Goal: Task Accomplishment & Management: Complete application form

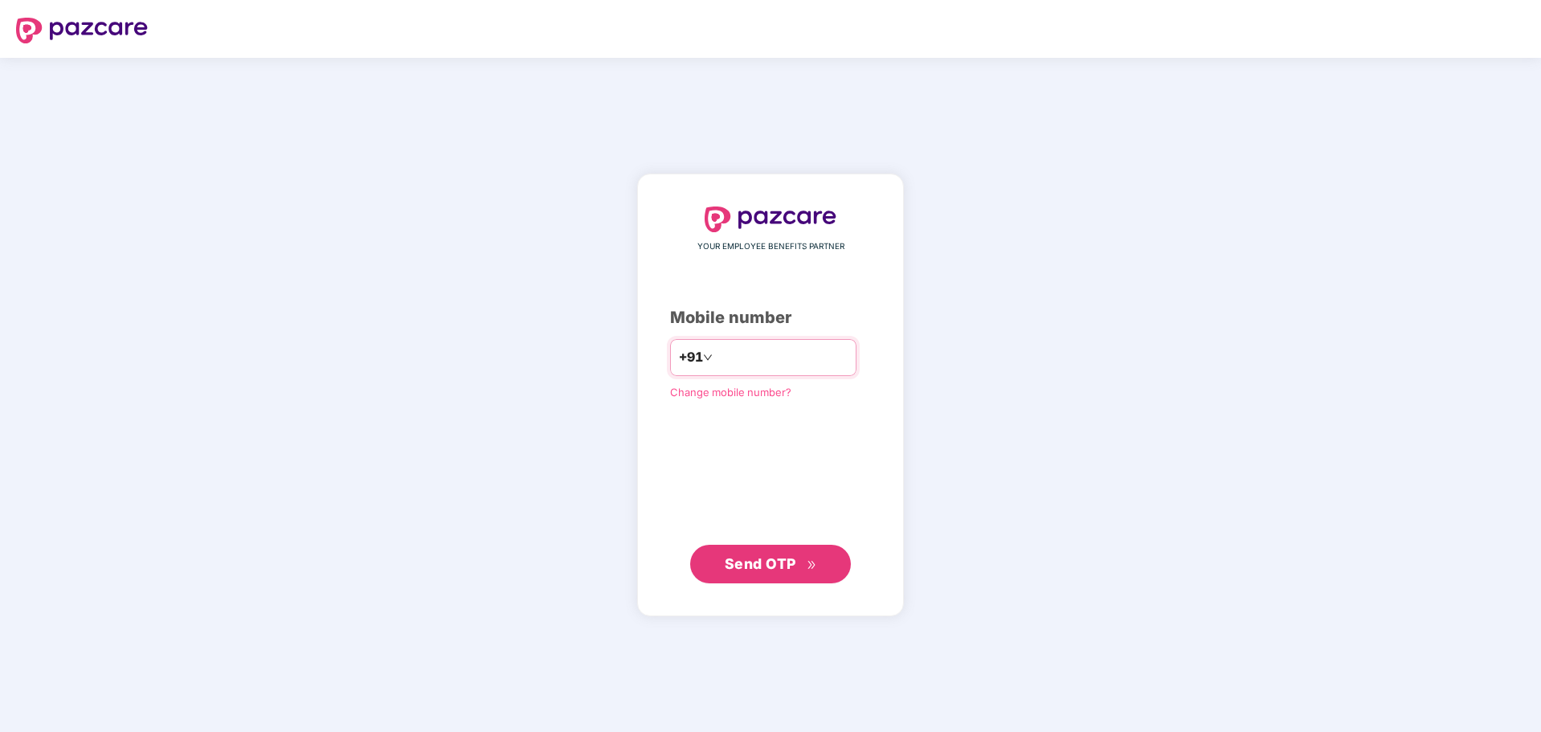
type input "**********"
click at [783, 570] on span "Send OTP" at bounding box center [761, 562] width 72 height 17
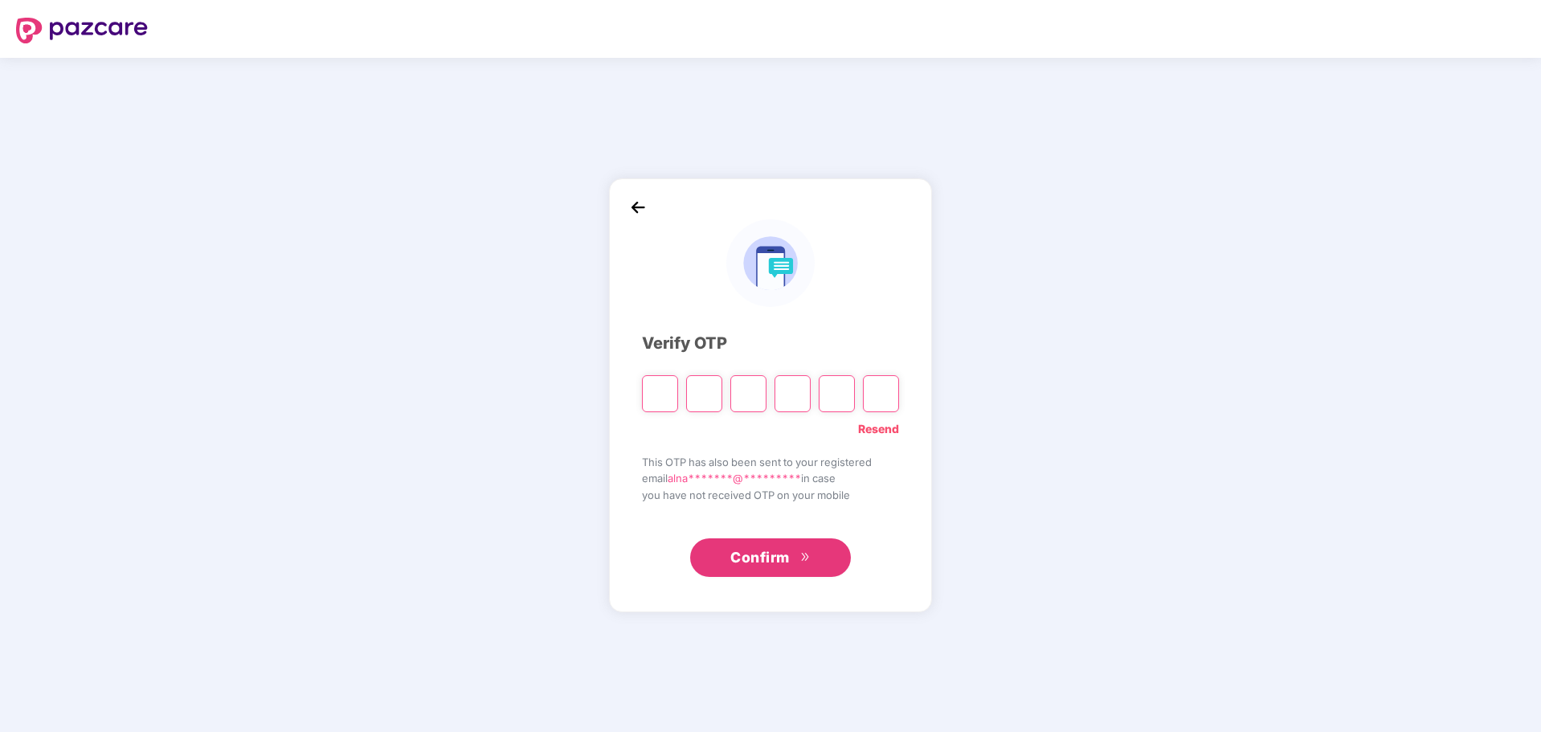
type input "*"
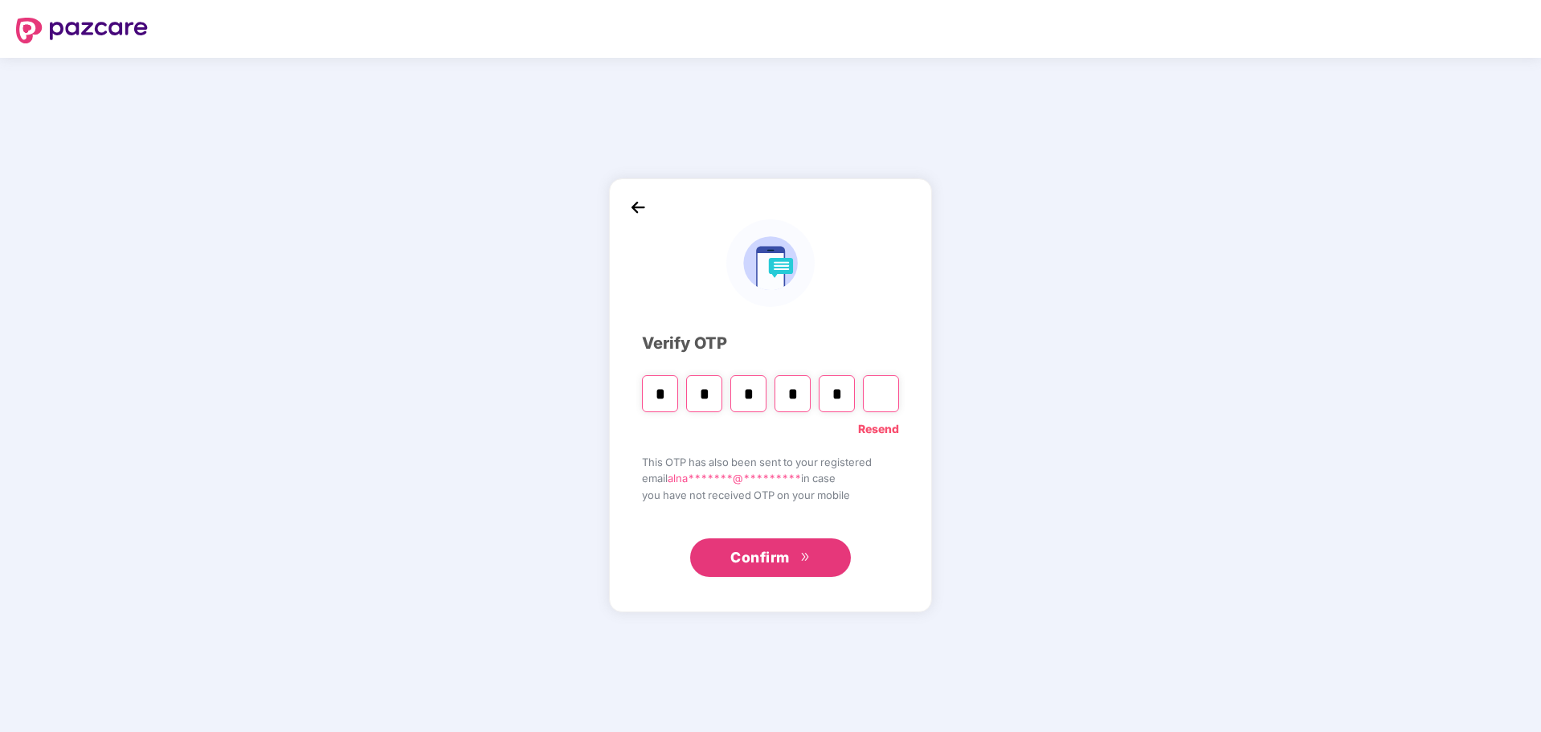
type input "*"
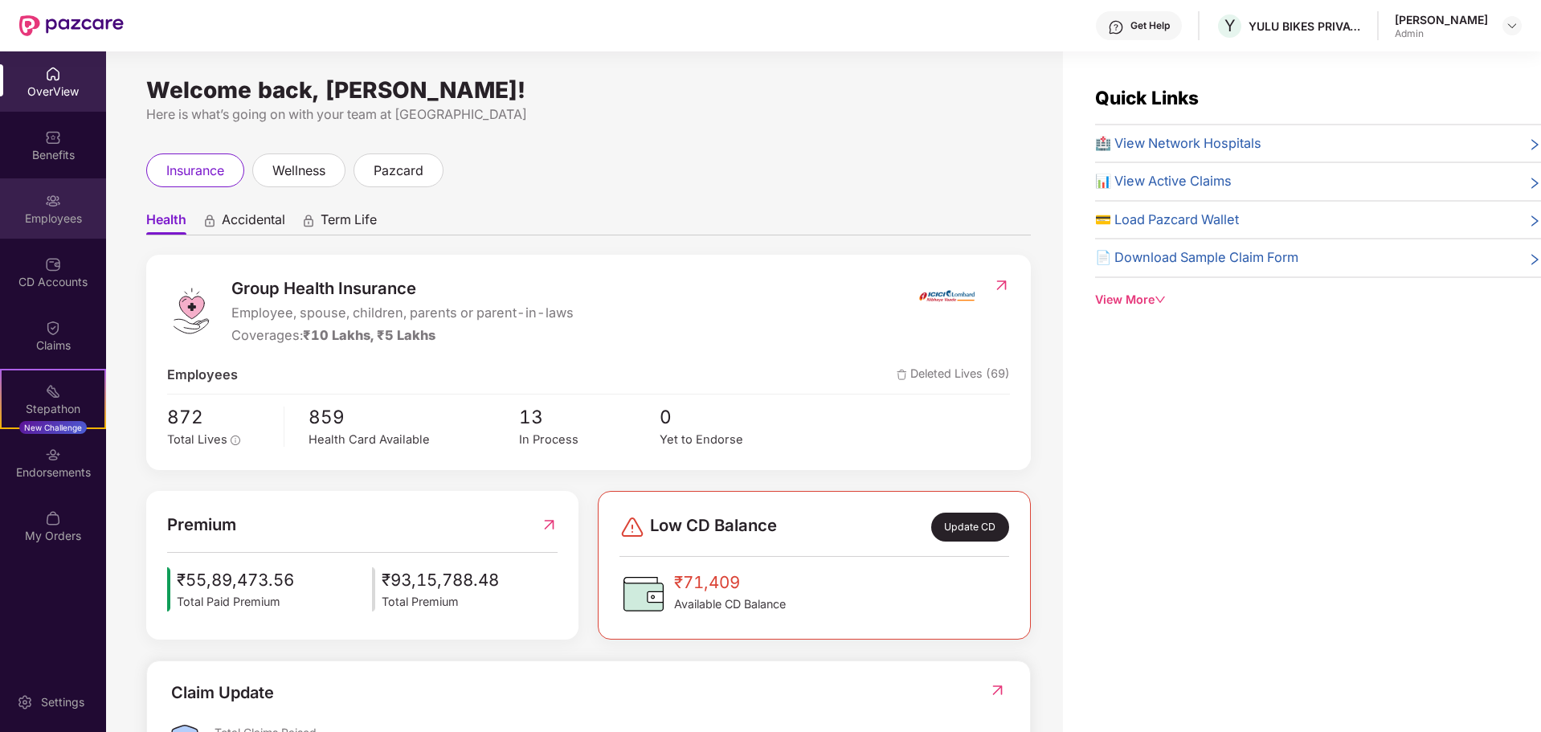
click at [76, 210] on div "Employees" at bounding box center [53, 218] width 106 height 16
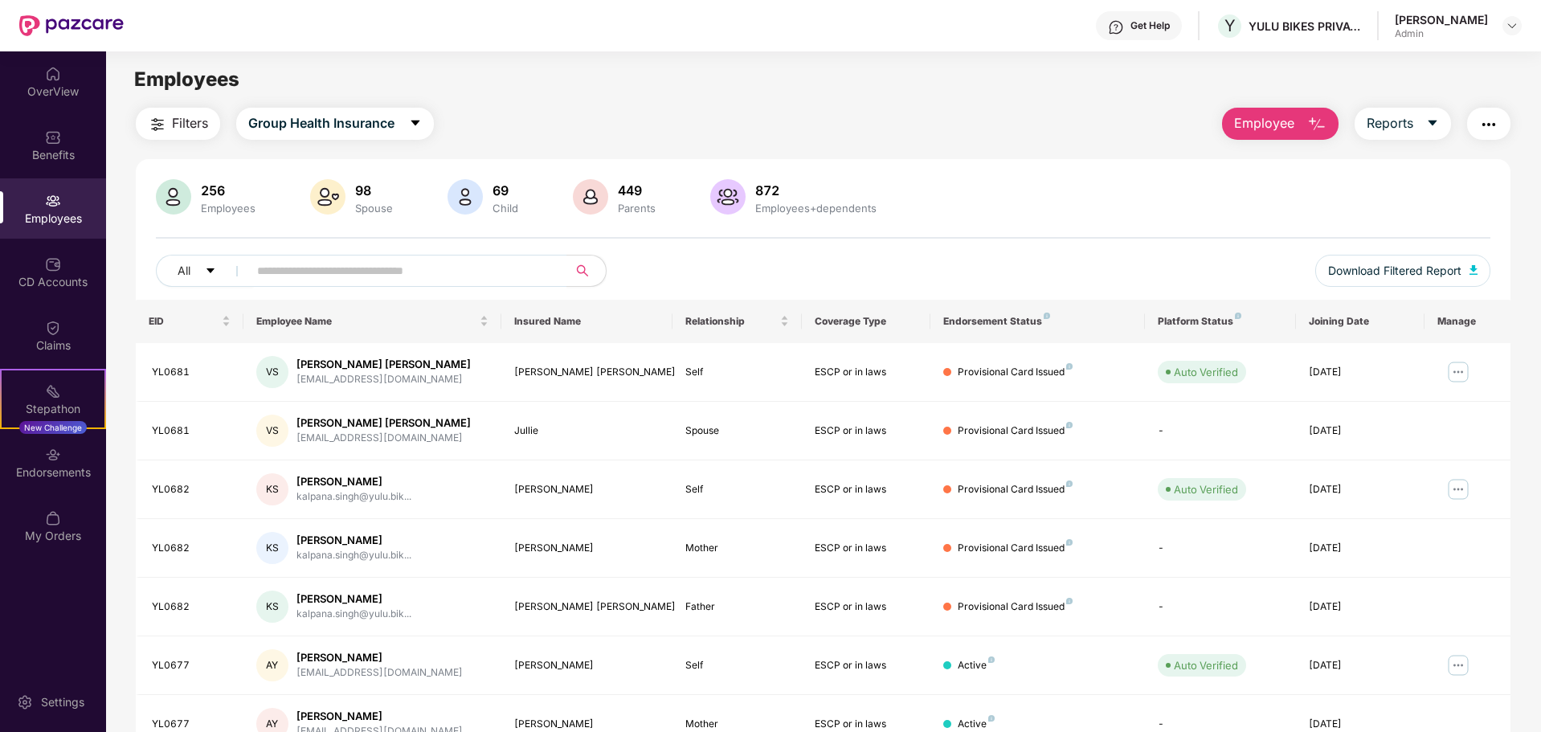
click at [1275, 122] on span "Employee" at bounding box center [1264, 123] width 60 height 20
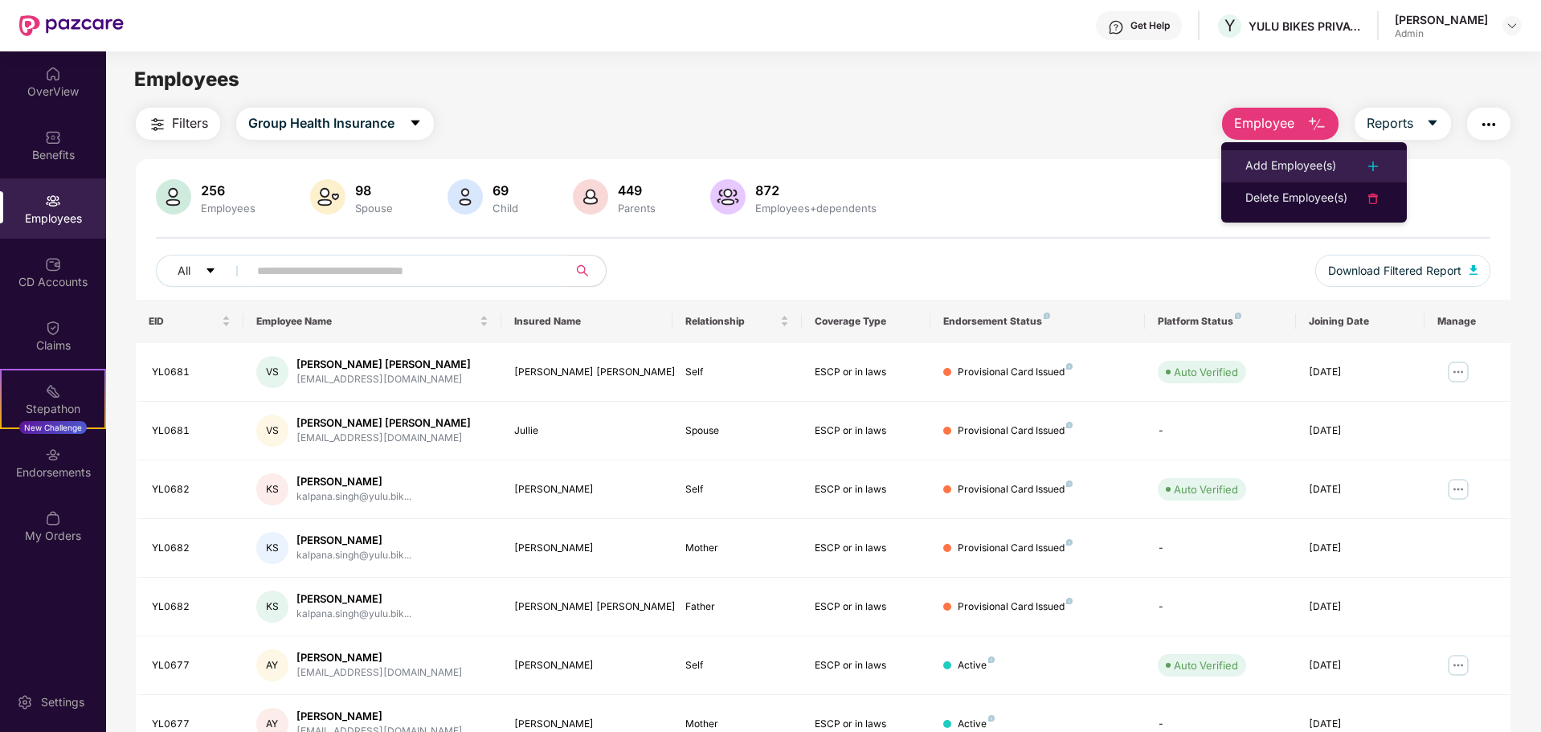
click at [1270, 172] on div "Add Employee(s)" at bounding box center [1290, 166] width 91 height 19
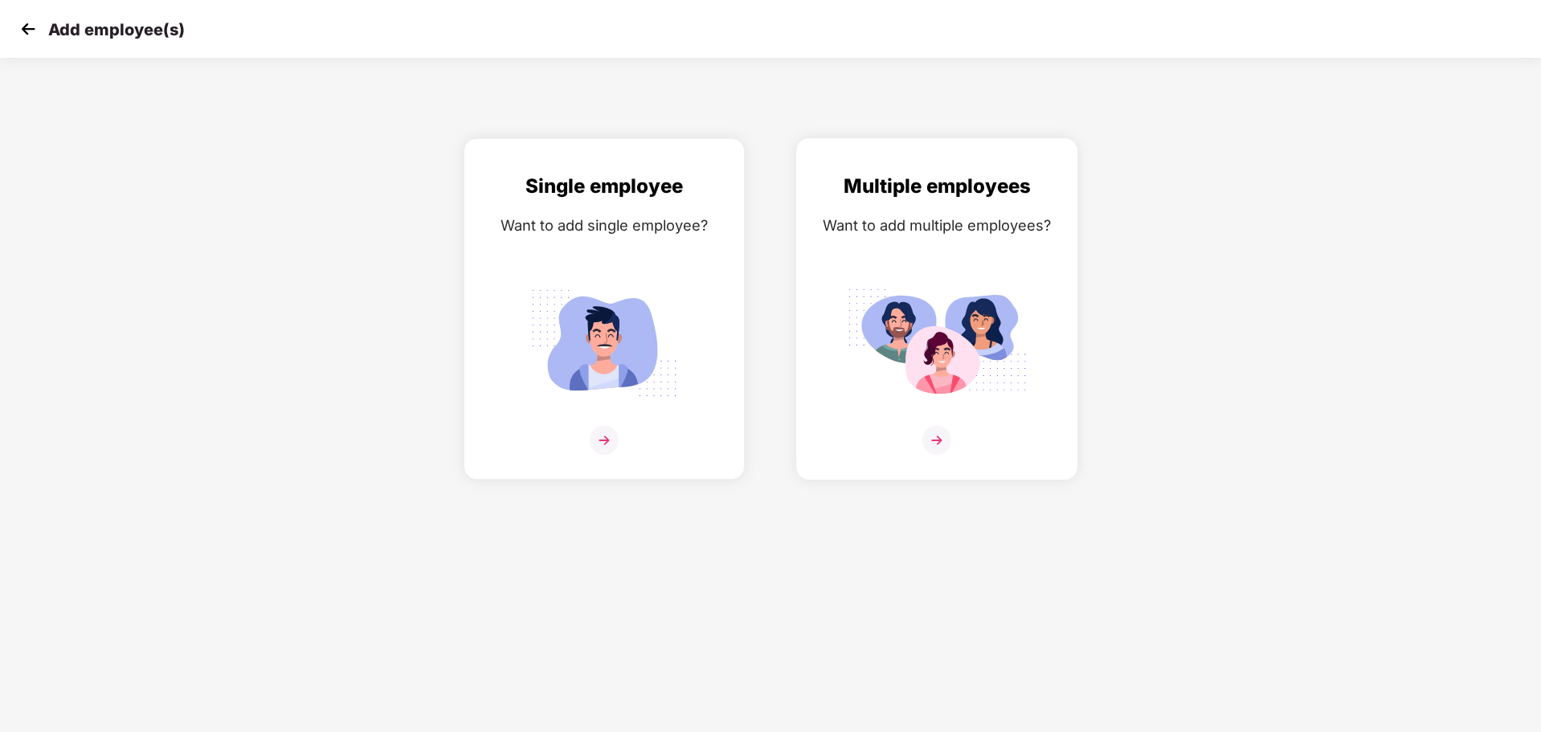
click at [940, 433] on img at bounding box center [936, 440] width 29 height 29
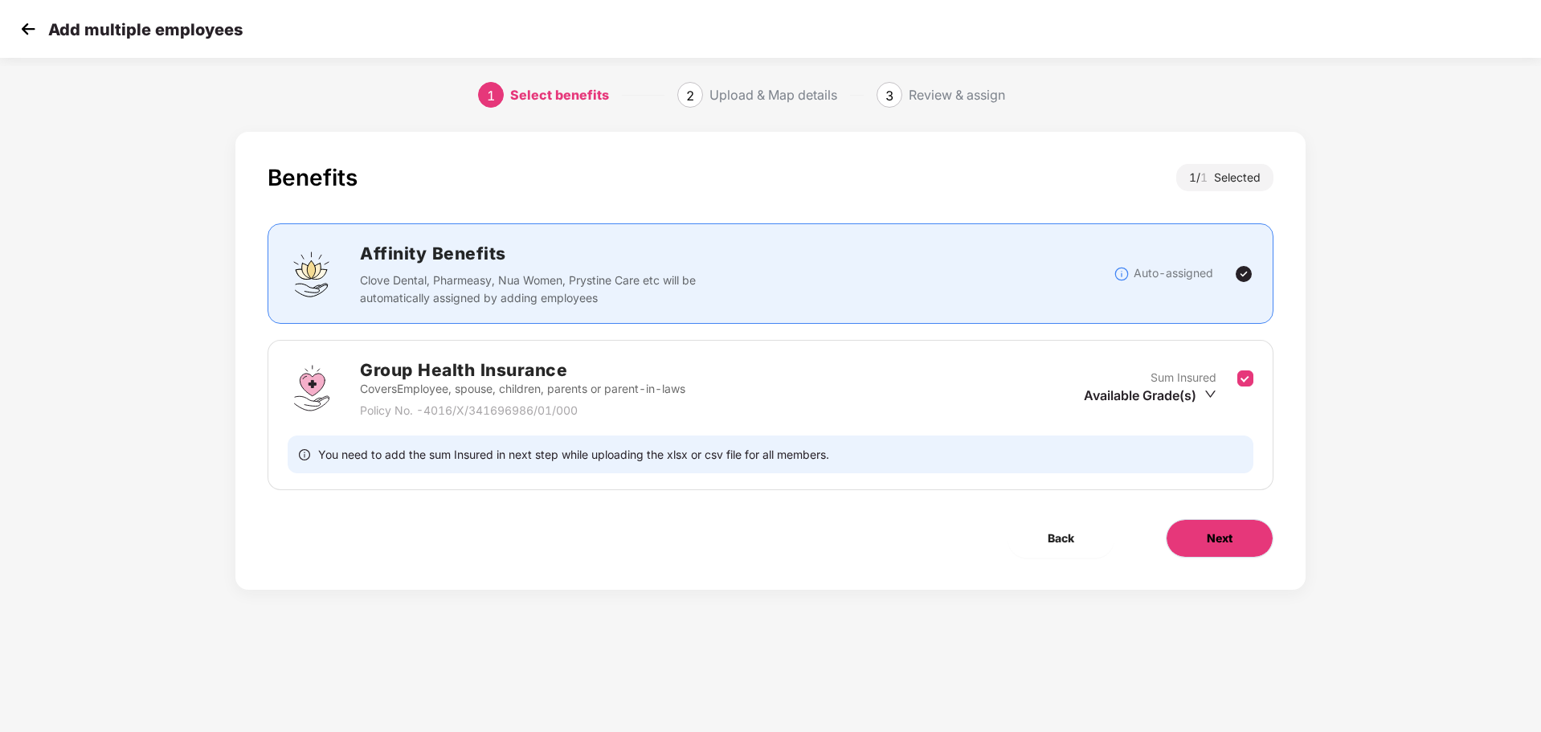
click at [1199, 528] on button "Next" at bounding box center [1220, 538] width 108 height 39
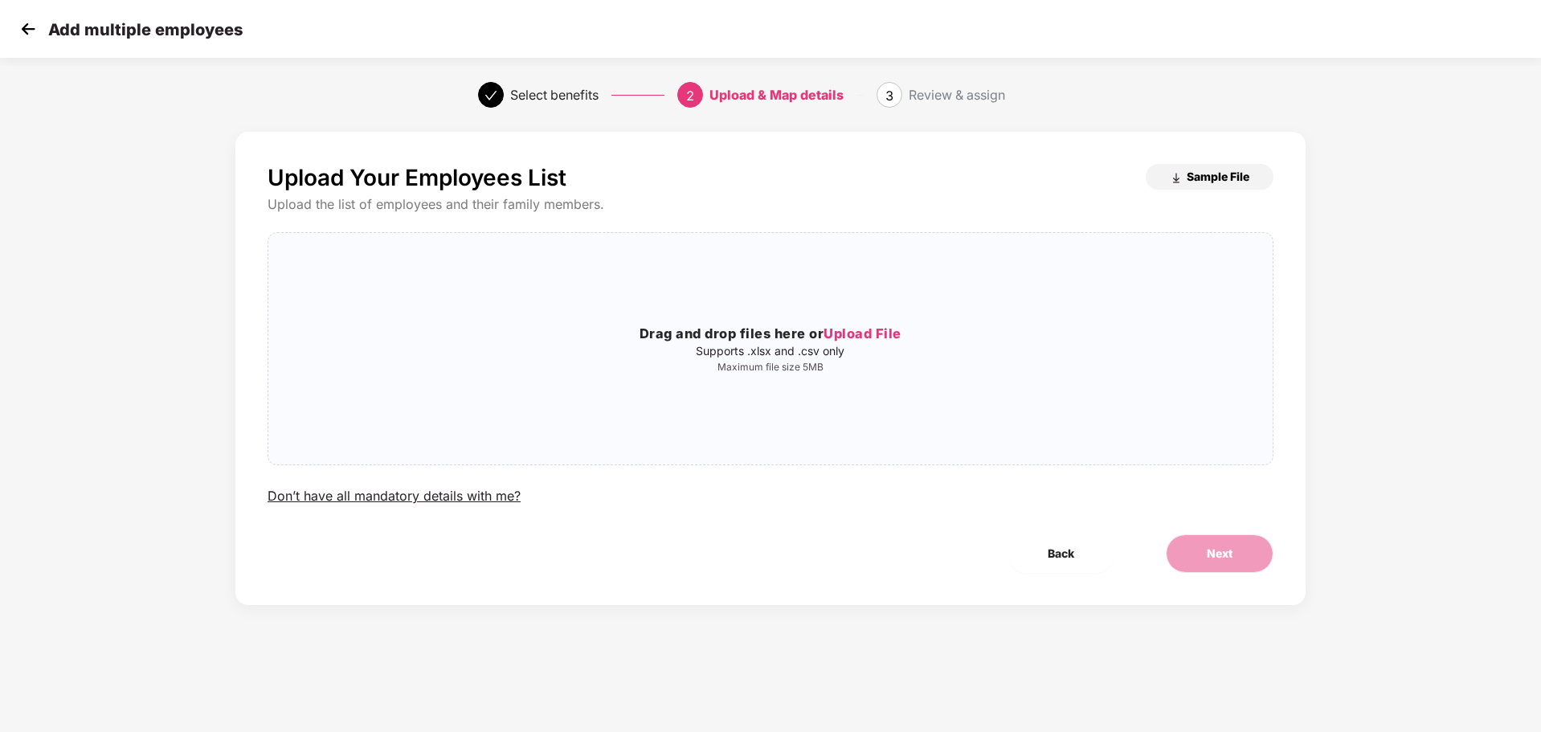
click at [1216, 181] on span "Sample File" at bounding box center [1218, 176] width 63 height 15
